Goal: Navigation & Orientation: Find specific page/section

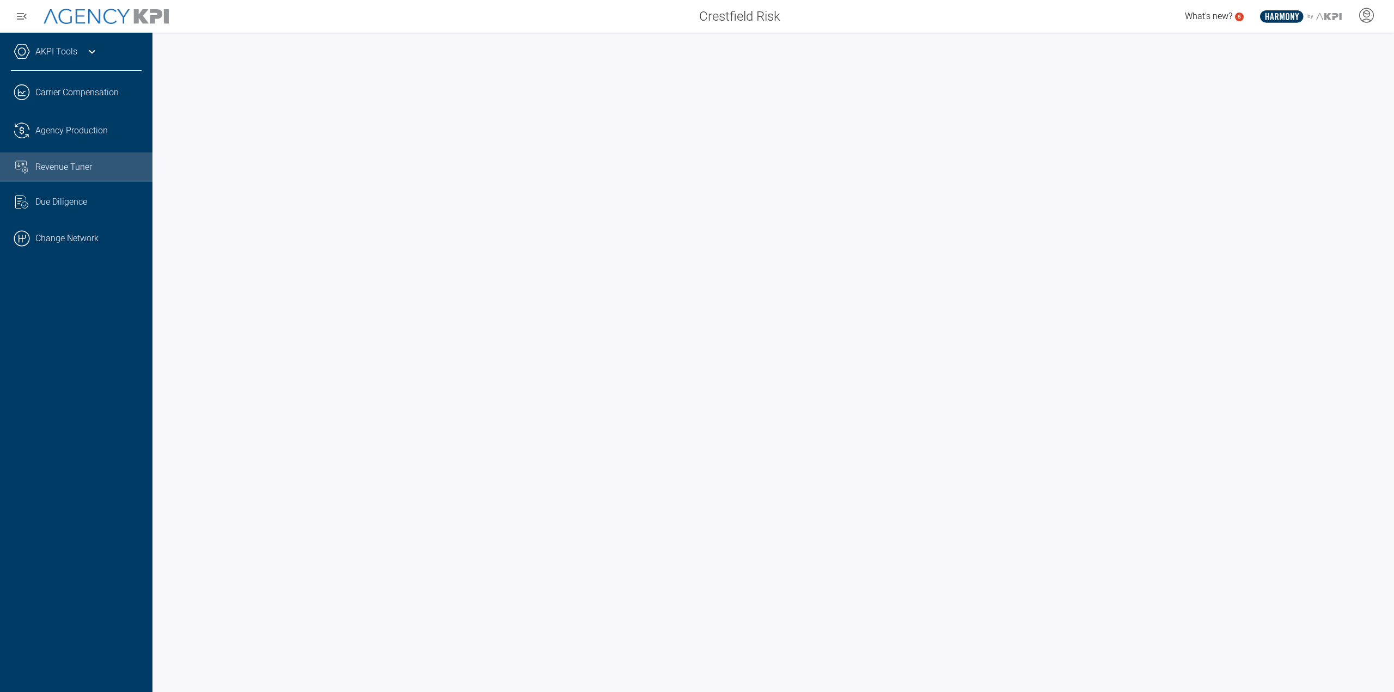
click at [50, 55] on link "AKPI Tools" at bounding box center [56, 51] width 42 height 13
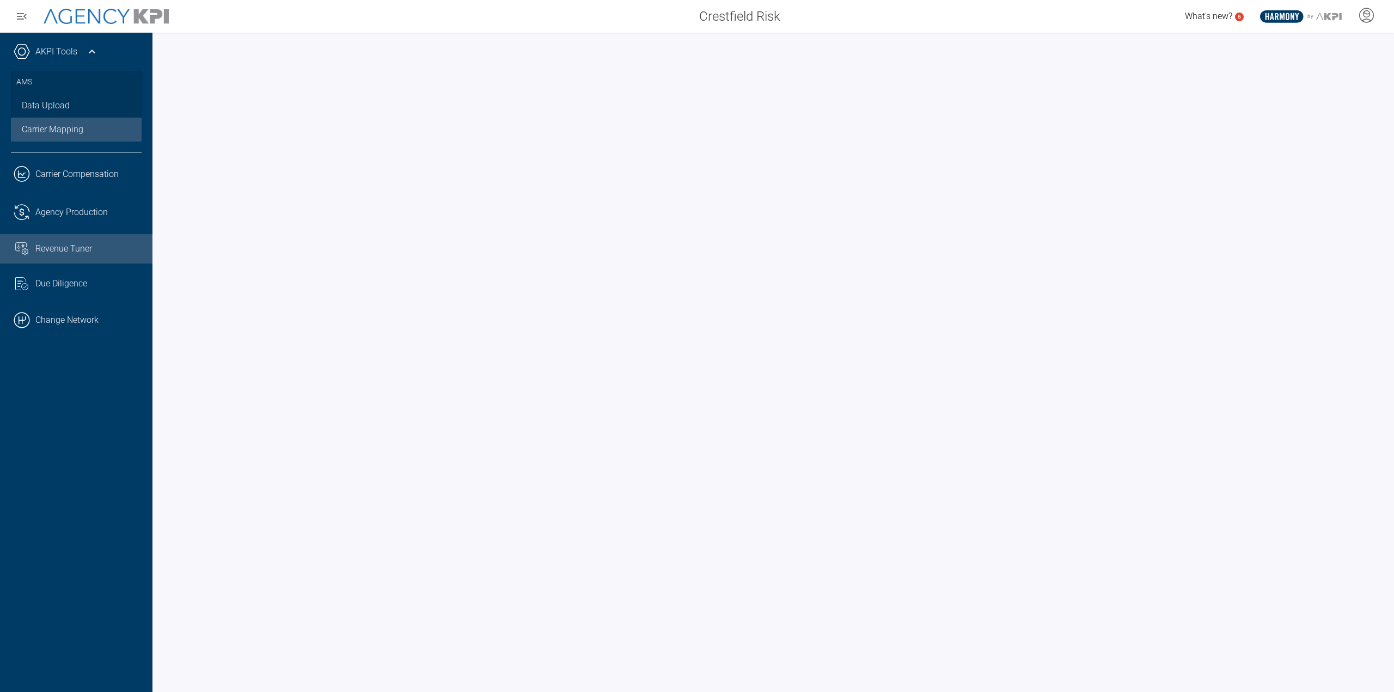
click at [69, 127] on link "Carrier Mapping" at bounding box center [76, 130] width 131 height 24
click at [60, 330] on link ".cls-1{fill:none;stroke:#000;stroke-linecap:round;stroke-linejoin:round;stroke-…" at bounding box center [76, 320] width 152 height 33
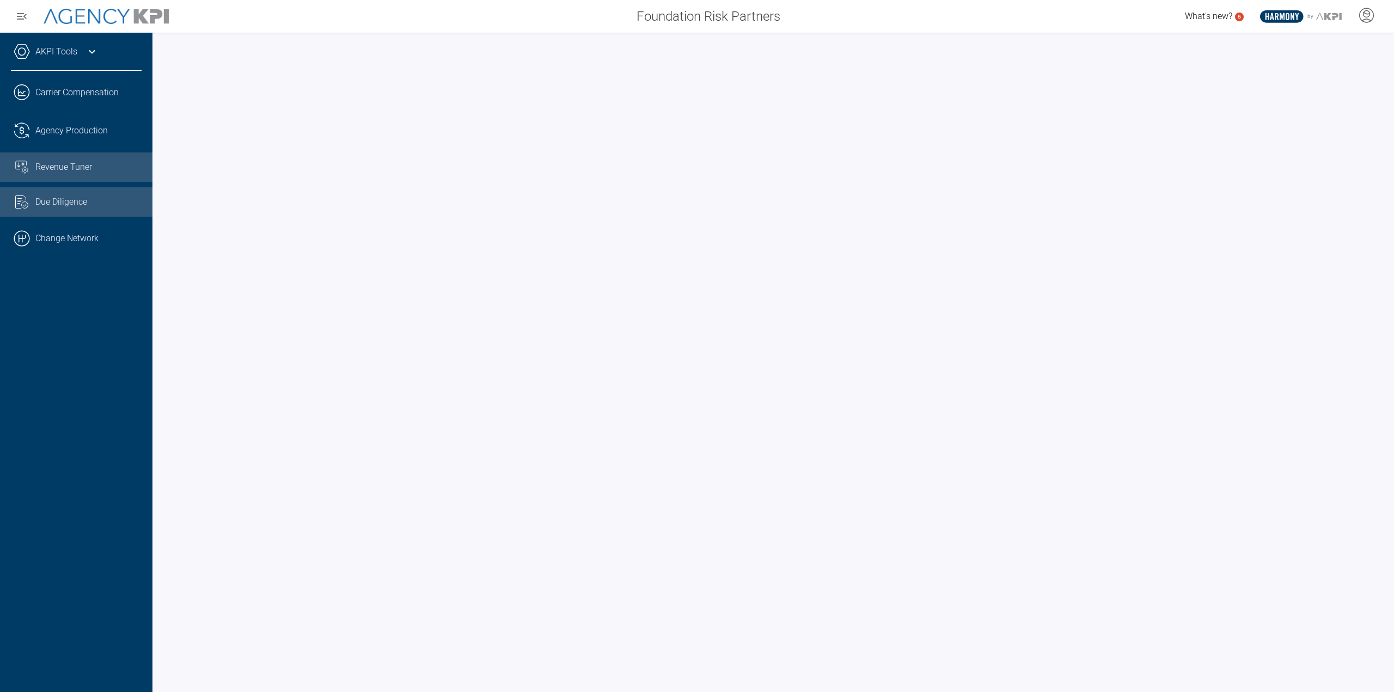
click at [50, 165] on span "Revenue Tuner" at bounding box center [63, 167] width 57 height 13
click at [91, 139] on link ".cls-1{fill:none;stroke:#221f20;stroke-linecap:round;stroke-linejoin:round;stro…" at bounding box center [76, 130] width 152 height 33
click at [69, 173] on span "Revenue Tuner" at bounding box center [63, 167] width 57 height 13
